Goal: Task Accomplishment & Management: Manage account settings

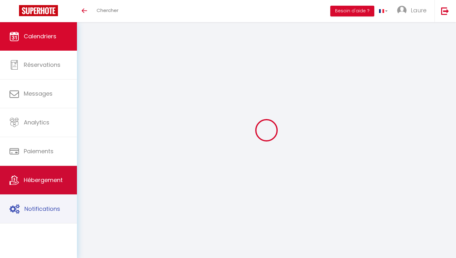
click at [45, 187] on link "Hébergement" at bounding box center [38, 180] width 77 height 29
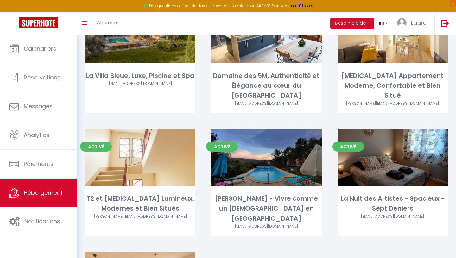
scroll to position [315, 0]
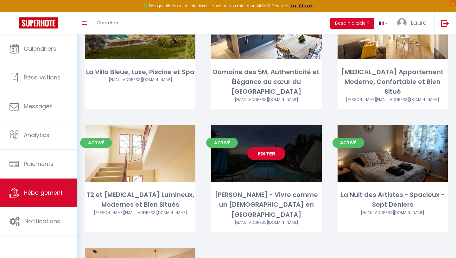
click at [228, 138] on span "Activé" at bounding box center [222, 143] width 32 height 10
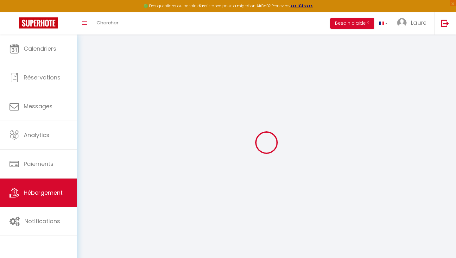
select select
checkbox input "false"
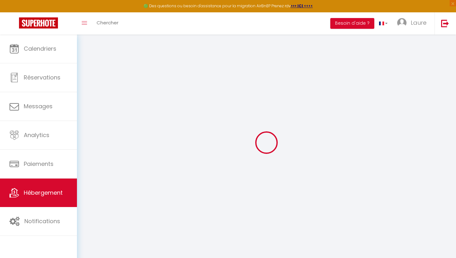
checkbox input "false"
select select
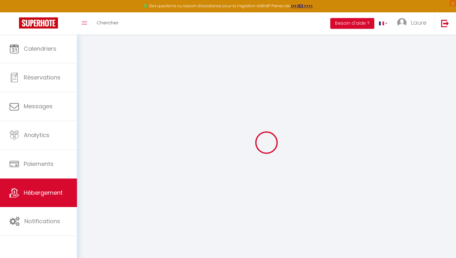
type input "[PERSON_NAME] - Vivre comme un [DEMOGRAPHIC_DATA] en [GEOGRAPHIC_DATA]"
type input "Isaura"
type input "Leybaert"
type input "Ludwigsallee 39"
type input "52062"
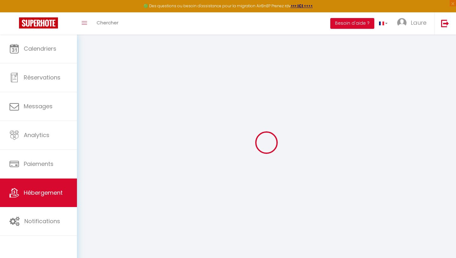
type input "[GEOGRAPHIC_DATA]"
select select "houses"
select select "6"
select select "5"
select select "3"
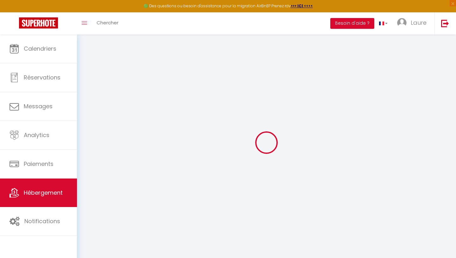
select select "2"
type input "135"
type input "12"
type input "180"
type input "4.40"
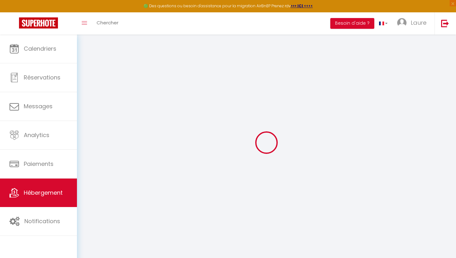
type input "600"
select select
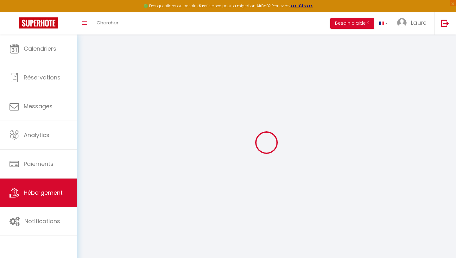
select select
type input "[STREET_ADDRESS]"
type input "46320"
type input "Espagnac-[GEOGRAPHIC_DATA]"
type input "[EMAIL_ADDRESS][DOMAIN_NAME]"
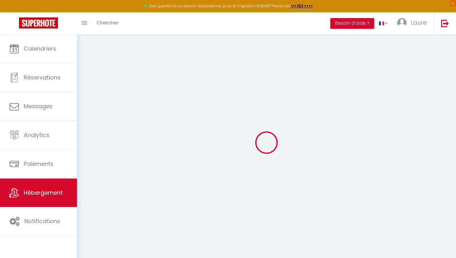
select select "14254"
checkbox input "true"
checkbox input "false"
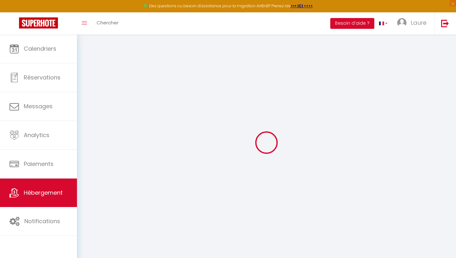
type input "0"
select select "23690"
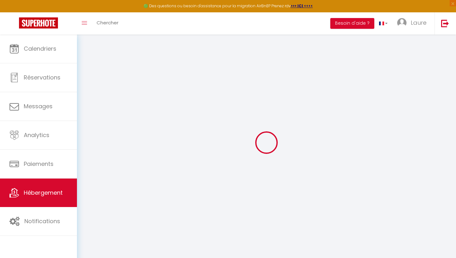
select select "23690"
select select
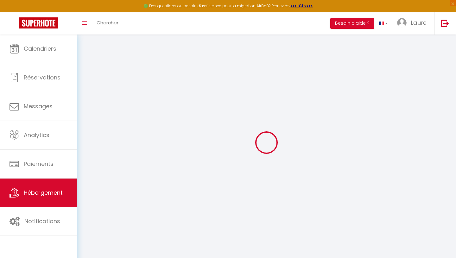
select select
checkbox input "true"
checkbox input "false"
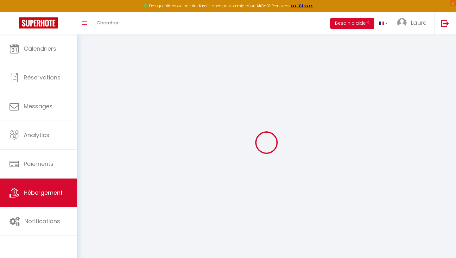
select select
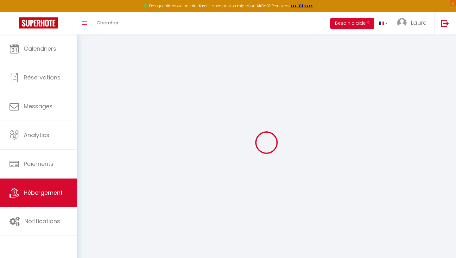
checkbox input "true"
checkbox input "false"
checkbox input "true"
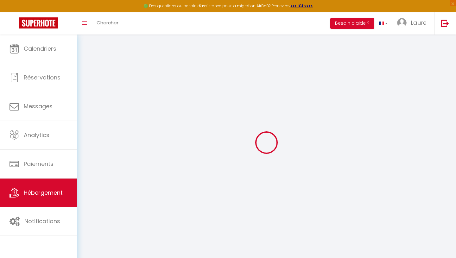
checkbox input "false"
select select "16:00"
select select
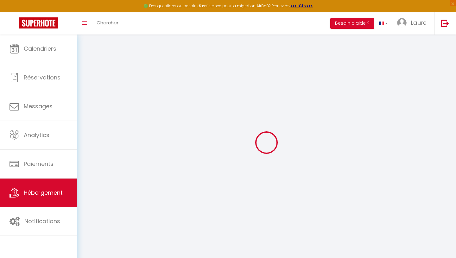
select select "11:00"
select select "30"
select select "120"
select select
checkbox input "true"
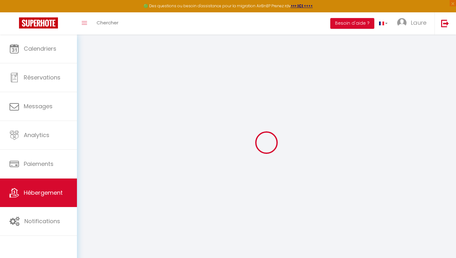
checkbox input "false"
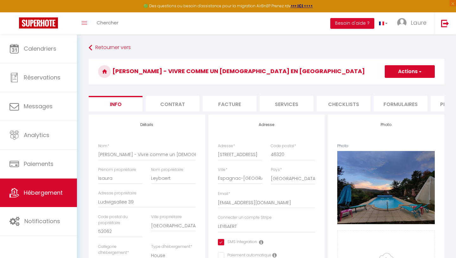
click at [407, 65] on button "Actions" at bounding box center [410, 71] width 50 height 13
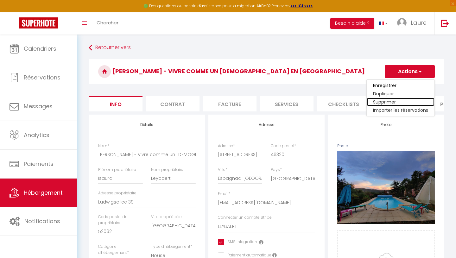
click at [387, 100] on link "Supprimer" at bounding box center [401, 102] width 68 height 8
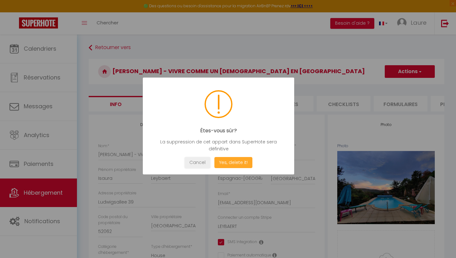
click at [238, 165] on button "Yes, delete it!" at bounding box center [233, 162] width 38 height 11
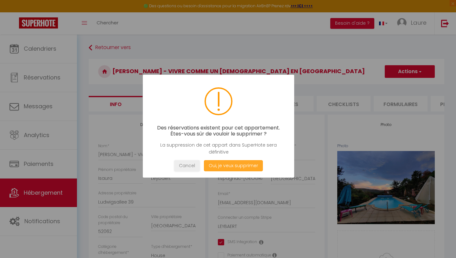
click at [228, 168] on button "Oui, je veux supprimer" at bounding box center [233, 165] width 59 height 11
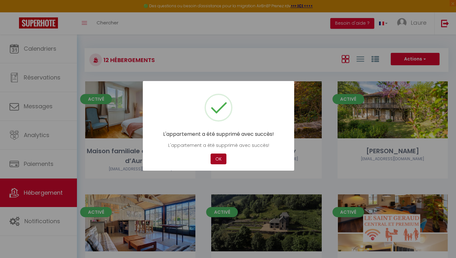
click at [218, 160] on button "OK" at bounding box center [219, 159] width 16 height 11
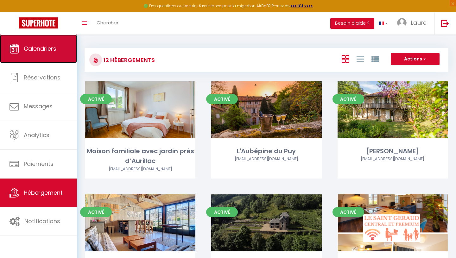
click at [40, 52] on span "Calendriers" at bounding box center [40, 49] width 33 height 8
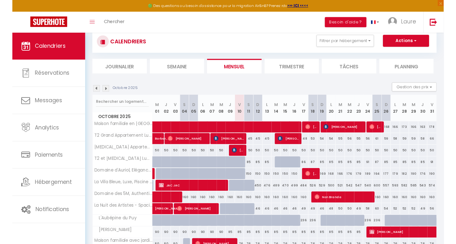
scroll to position [61, 0]
